Goal: Information Seeking & Learning: Learn about a topic

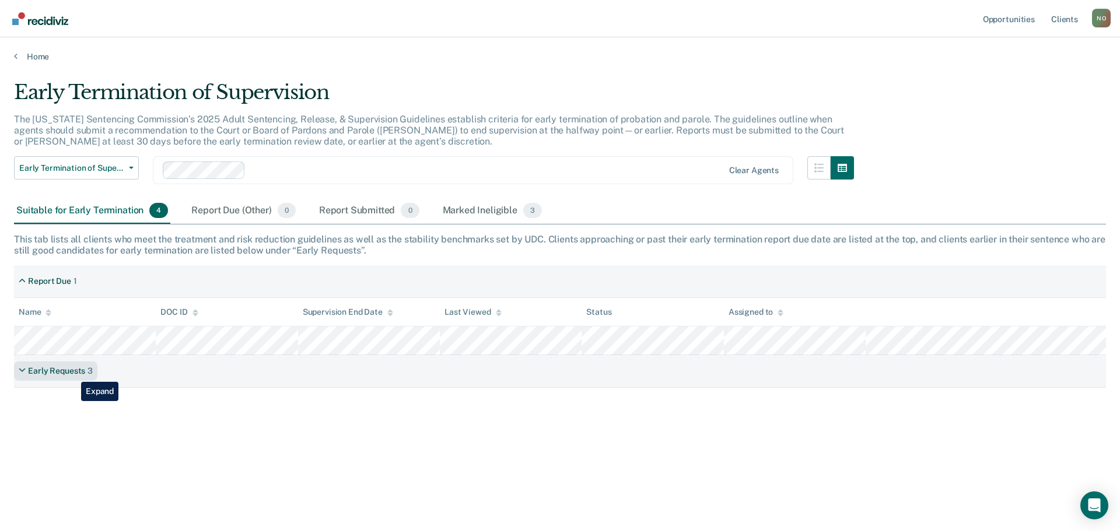
click at [72, 373] on div "Early Requests" at bounding box center [56, 371] width 57 height 10
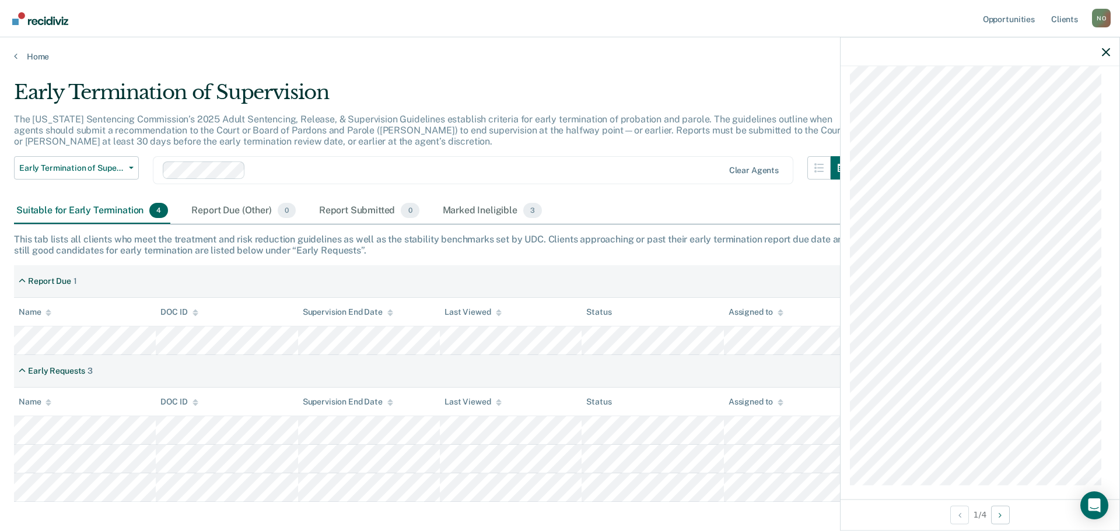
scroll to position [1130, 0]
click at [1001, 517] on icon "Next Opportunity" at bounding box center [1000, 515] width 3 height 8
click at [1006, 518] on button "Next Opportunity" at bounding box center [1000, 515] width 19 height 19
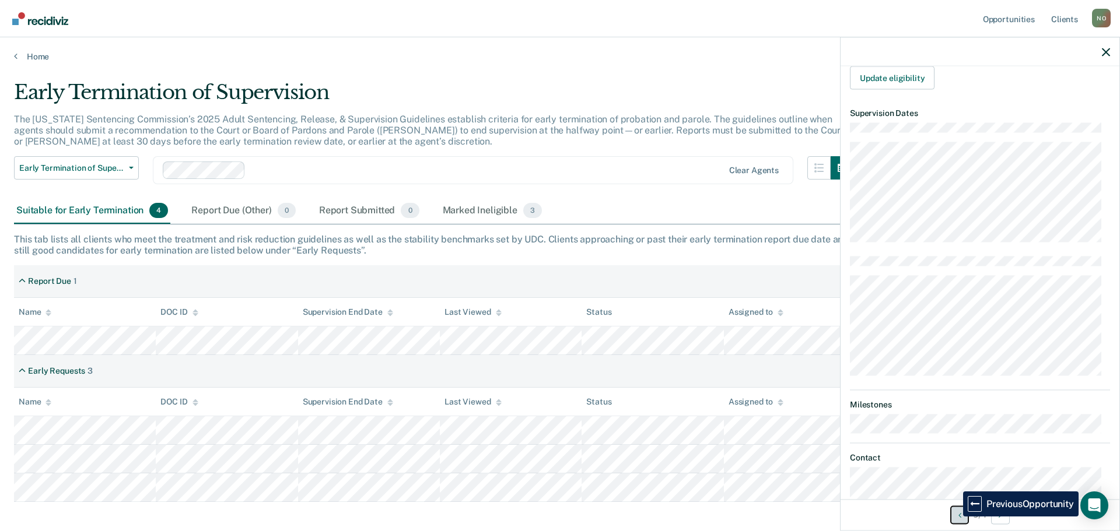
click at [954, 517] on button "Previous Opportunity" at bounding box center [959, 515] width 19 height 19
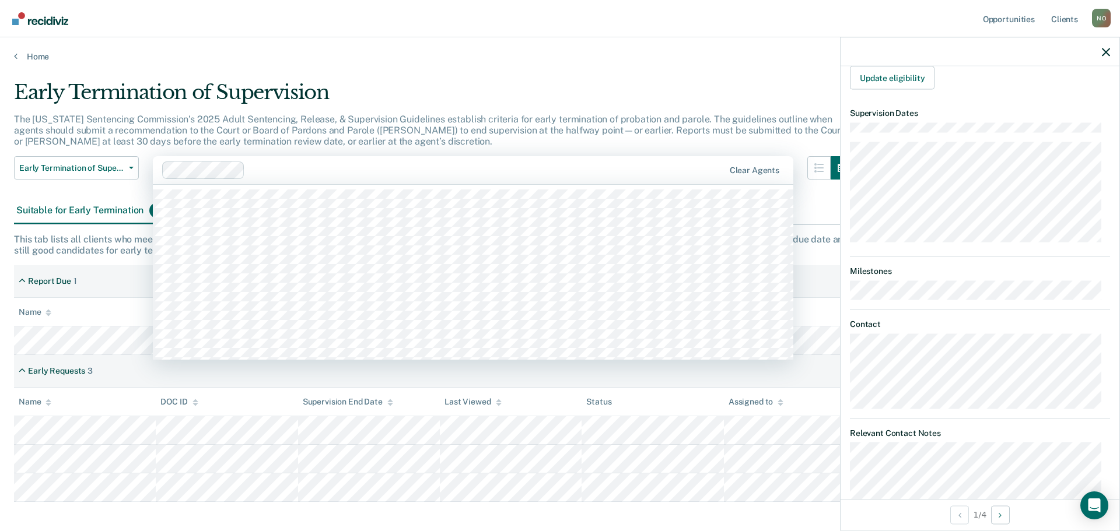
click at [388, 166] on div at bounding box center [487, 170] width 474 height 13
click at [450, 71] on main "Early Termination of Supervision The [US_STATE] Sentencing Commission’s 2025 Ad…" at bounding box center [560, 295] width 1120 height 466
